Goal: Information Seeking & Learning: Learn about a topic

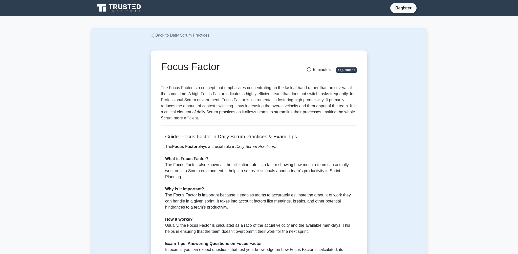
click at [189, 37] on link "Back to Daily Scrum Practices" at bounding box center [180, 35] width 59 height 4
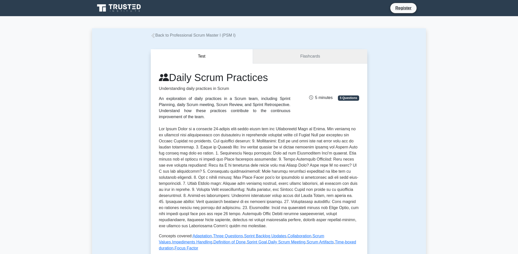
click at [340, 62] on link "Flashcards" at bounding box center [310, 56] width 114 height 14
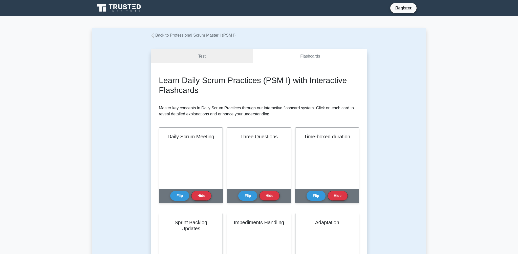
click at [234, 61] on link "Test" at bounding box center [202, 56] width 102 height 14
